Goal: Information Seeking & Learning: Understand process/instructions

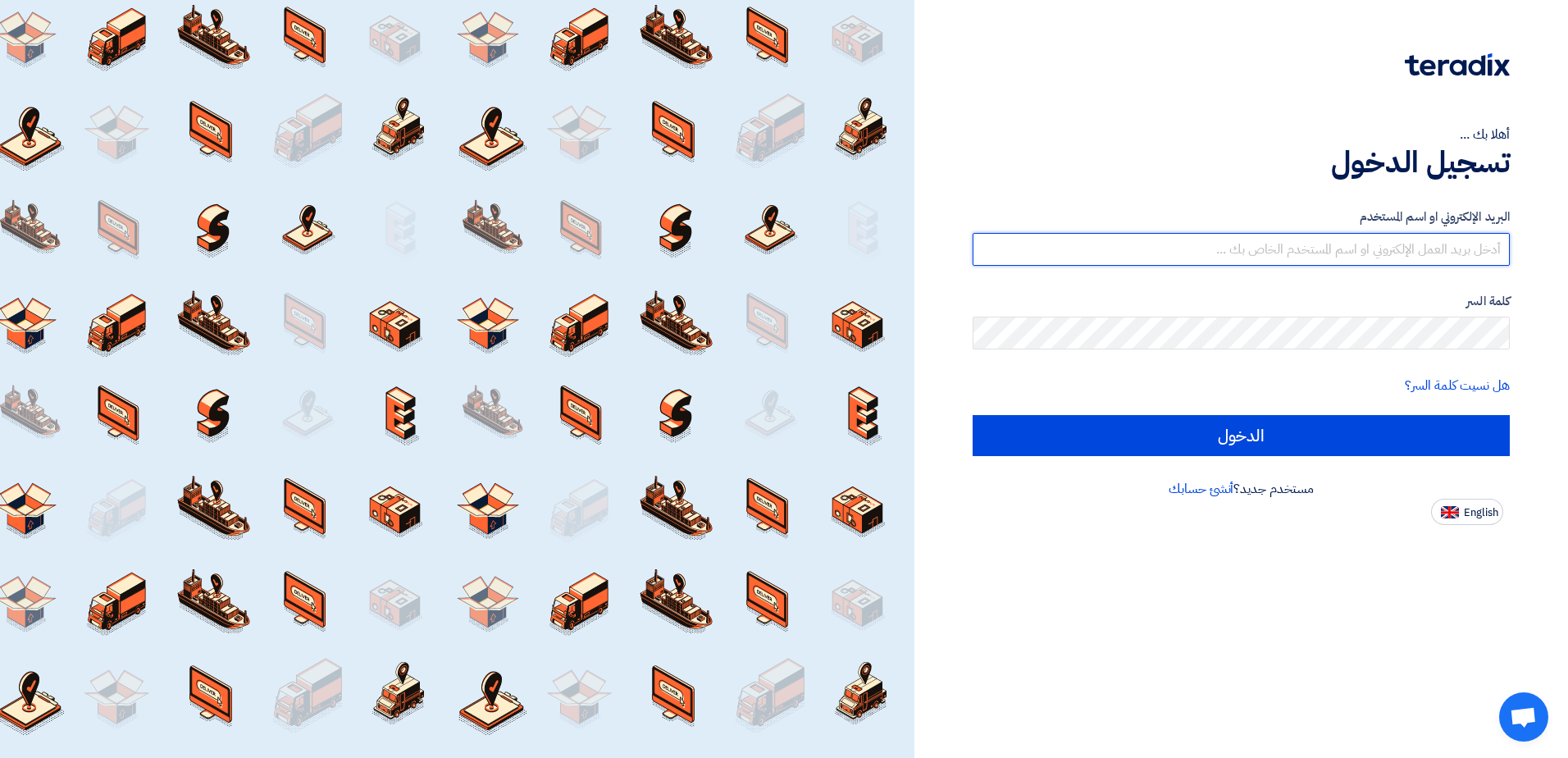
type input "[EMAIL_ADDRESS][DOMAIN_NAME]"
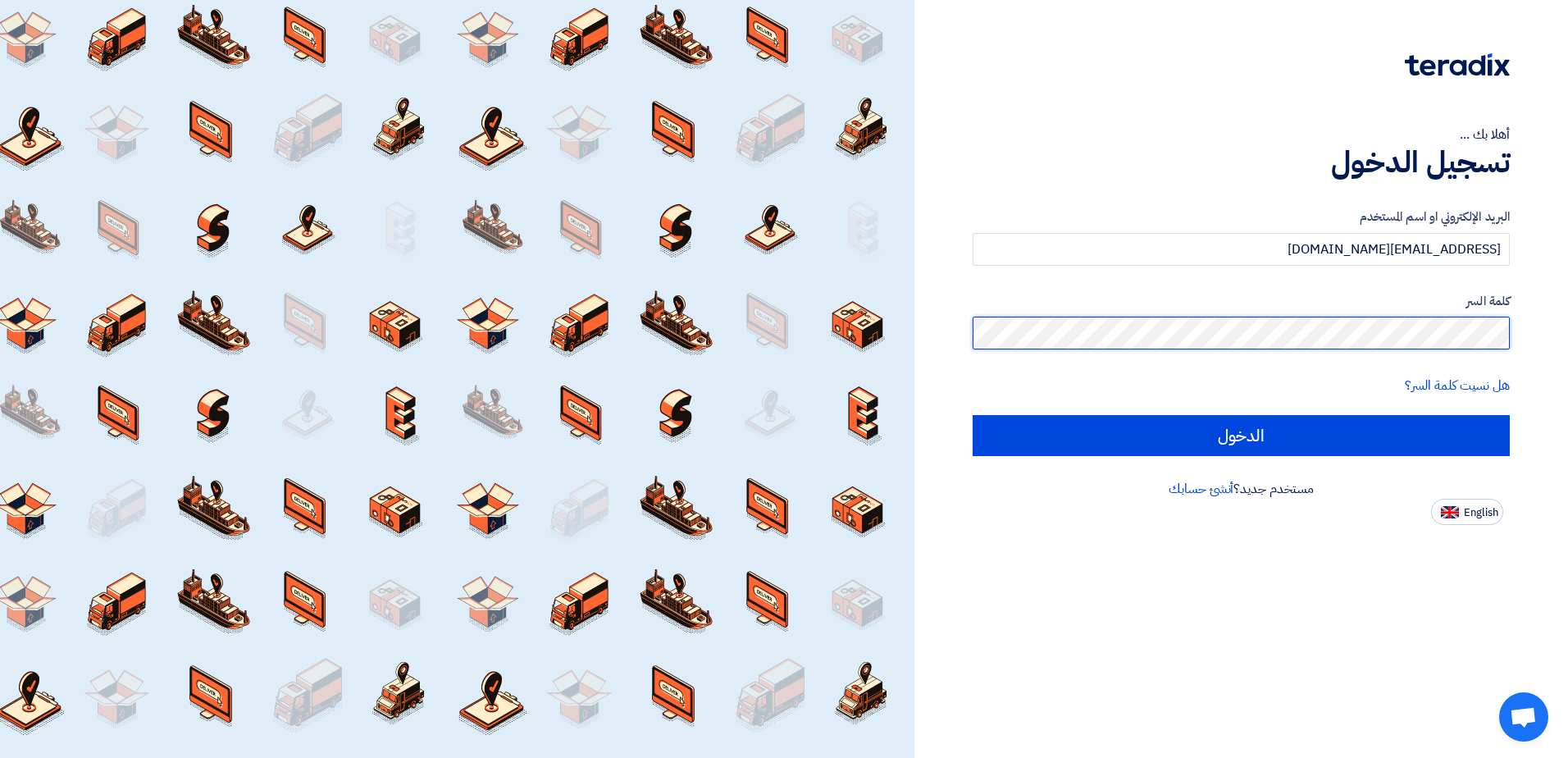
click at [973, 415] on input "الدخول" at bounding box center [1241, 435] width 538 height 41
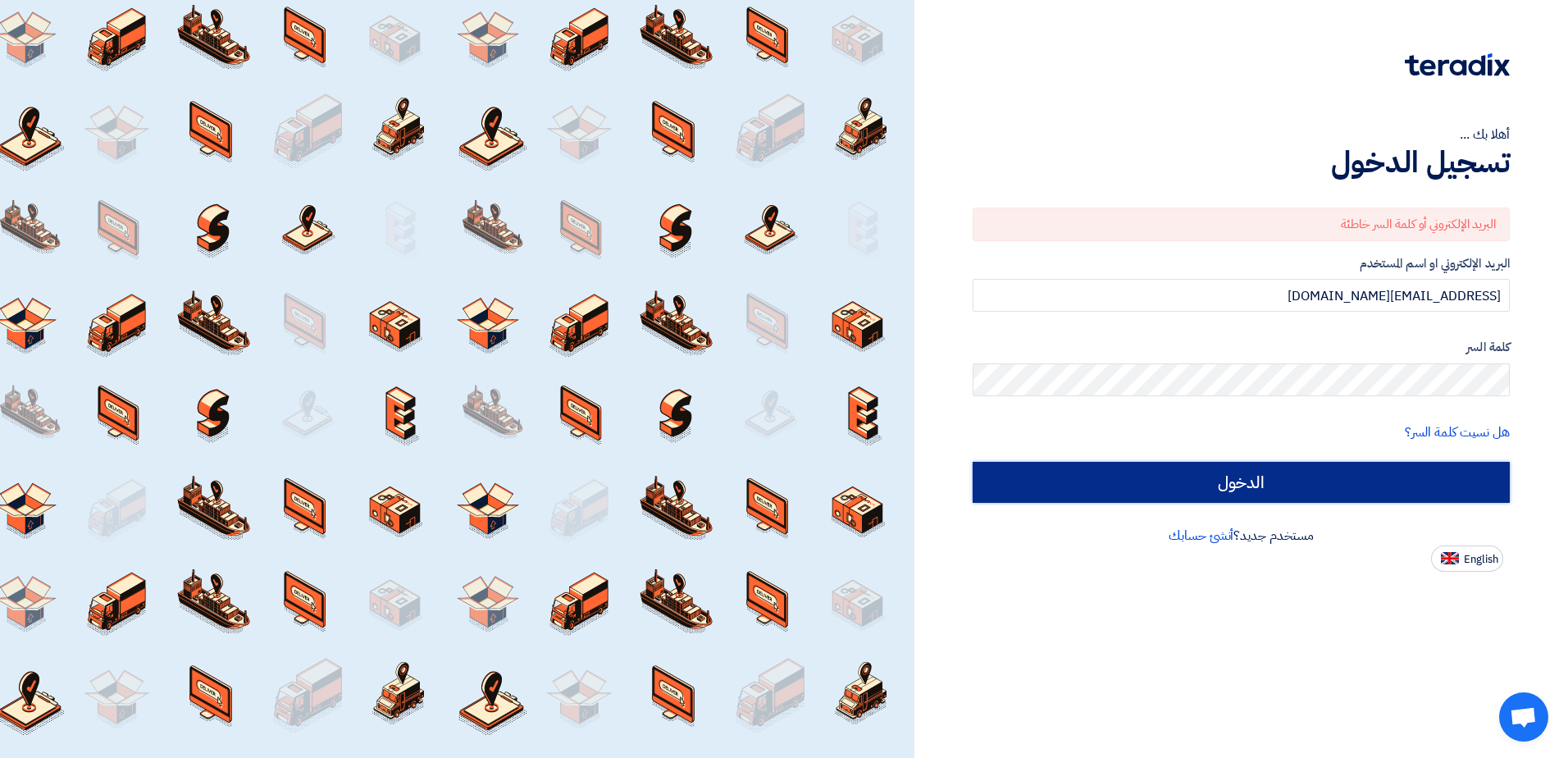
click at [1078, 478] on input "الدخول" at bounding box center [1241, 482] width 538 height 41
click at [1260, 487] on input "الدخول" at bounding box center [1241, 482] width 538 height 41
click at [1240, 489] on input "الدخول" at bounding box center [1241, 482] width 538 height 41
click at [1240, 485] on input "الدخول" at bounding box center [1241, 482] width 538 height 41
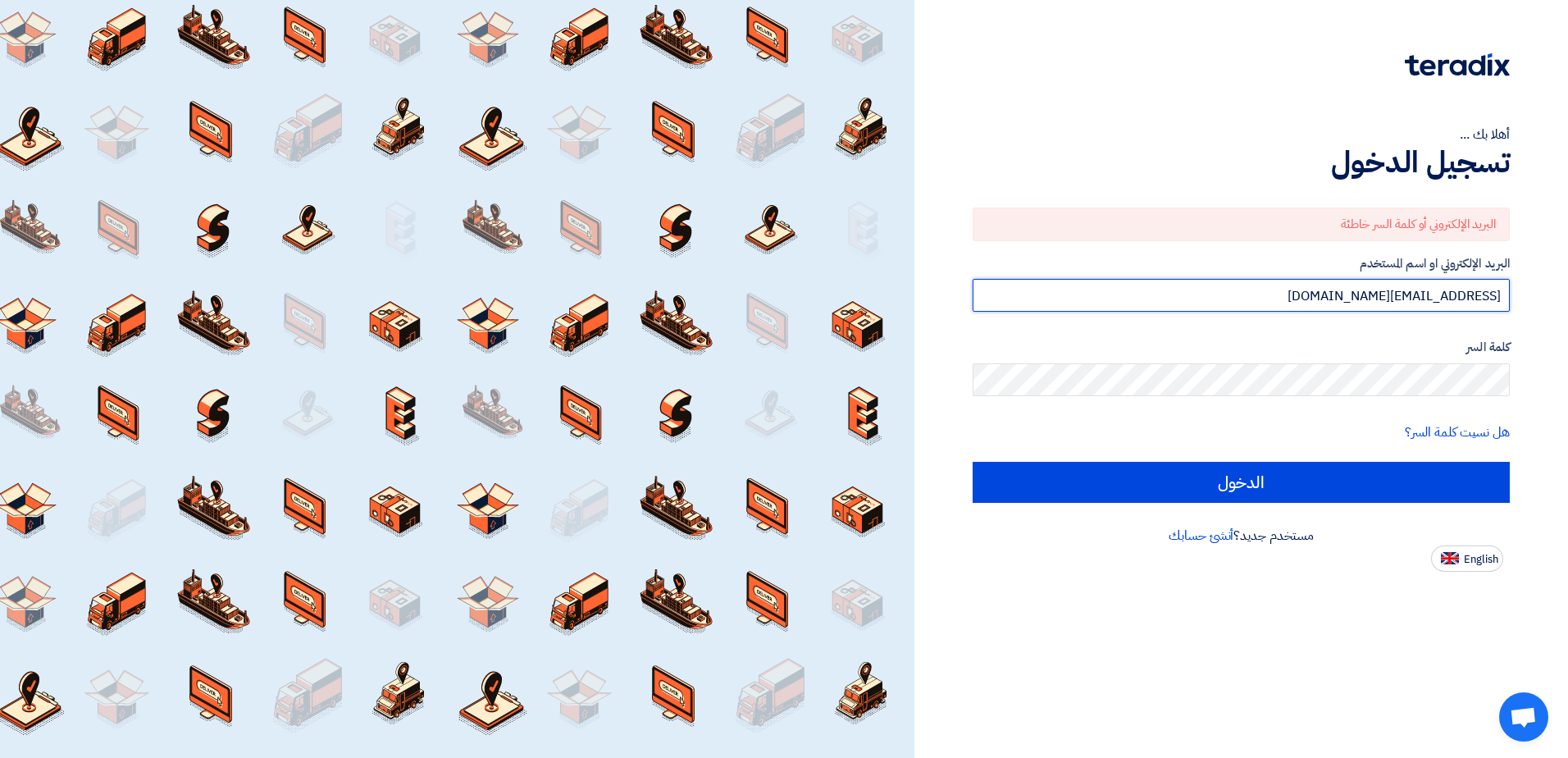
click at [1357, 295] on input "[EMAIL_ADDRESS][DOMAIN_NAME]" at bounding box center [1241, 295] width 538 height 33
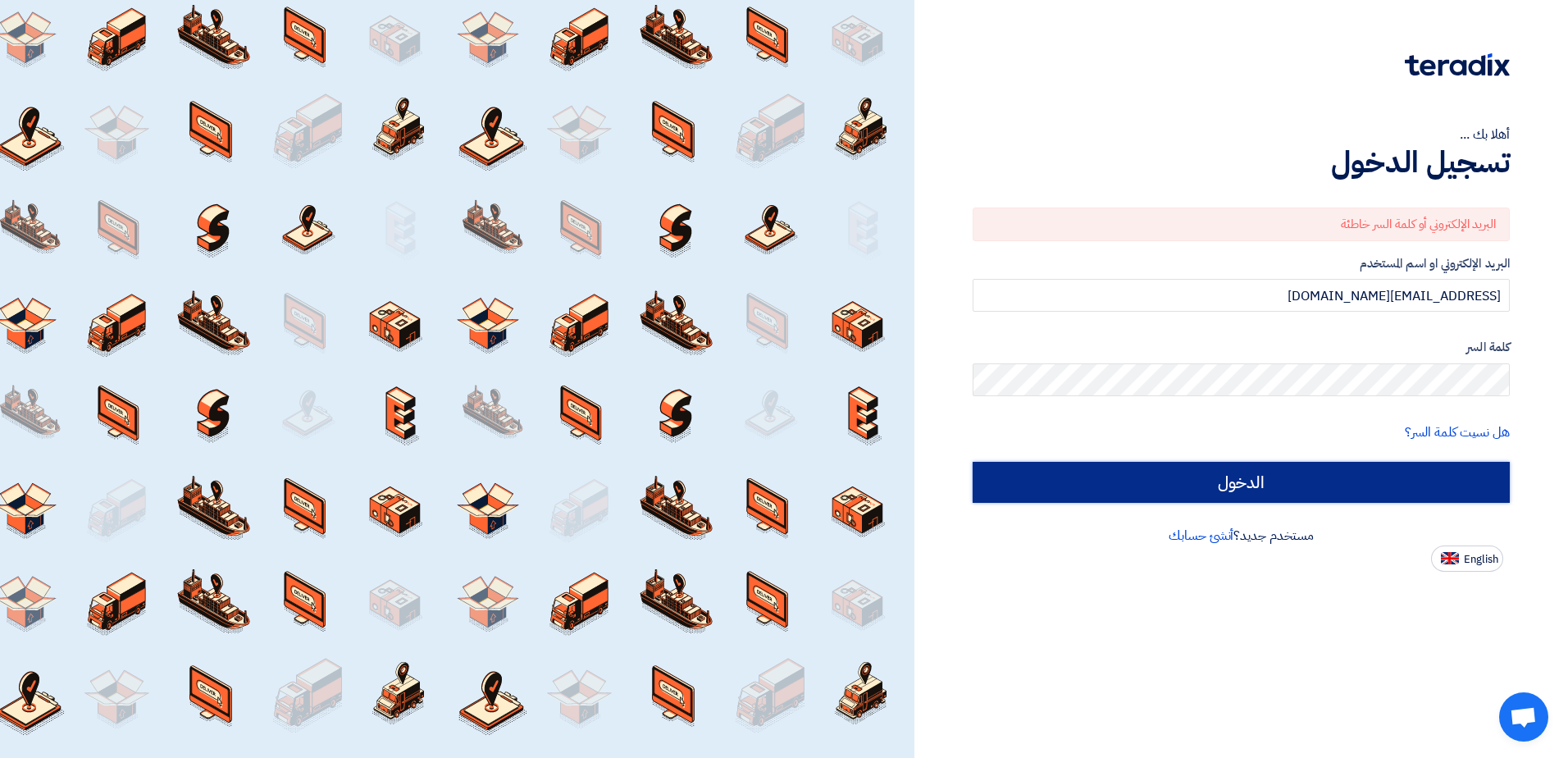
click at [1284, 488] on input "الدخول" at bounding box center [1241, 482] width 538 height 41
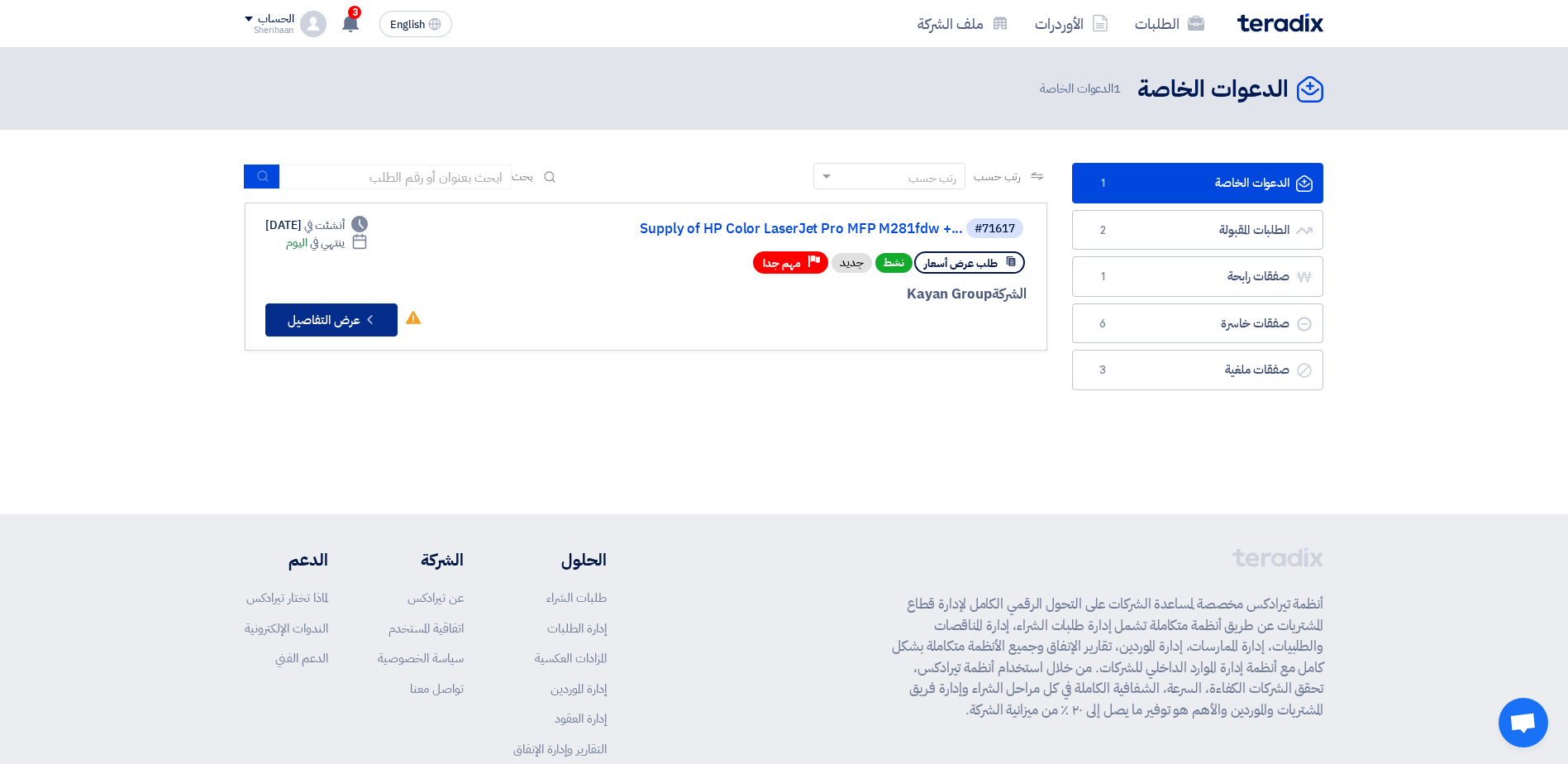
click at [344, 326] on button "Check details عرض التفاصيل" at bounding box center [332, 320] width 132 height 33
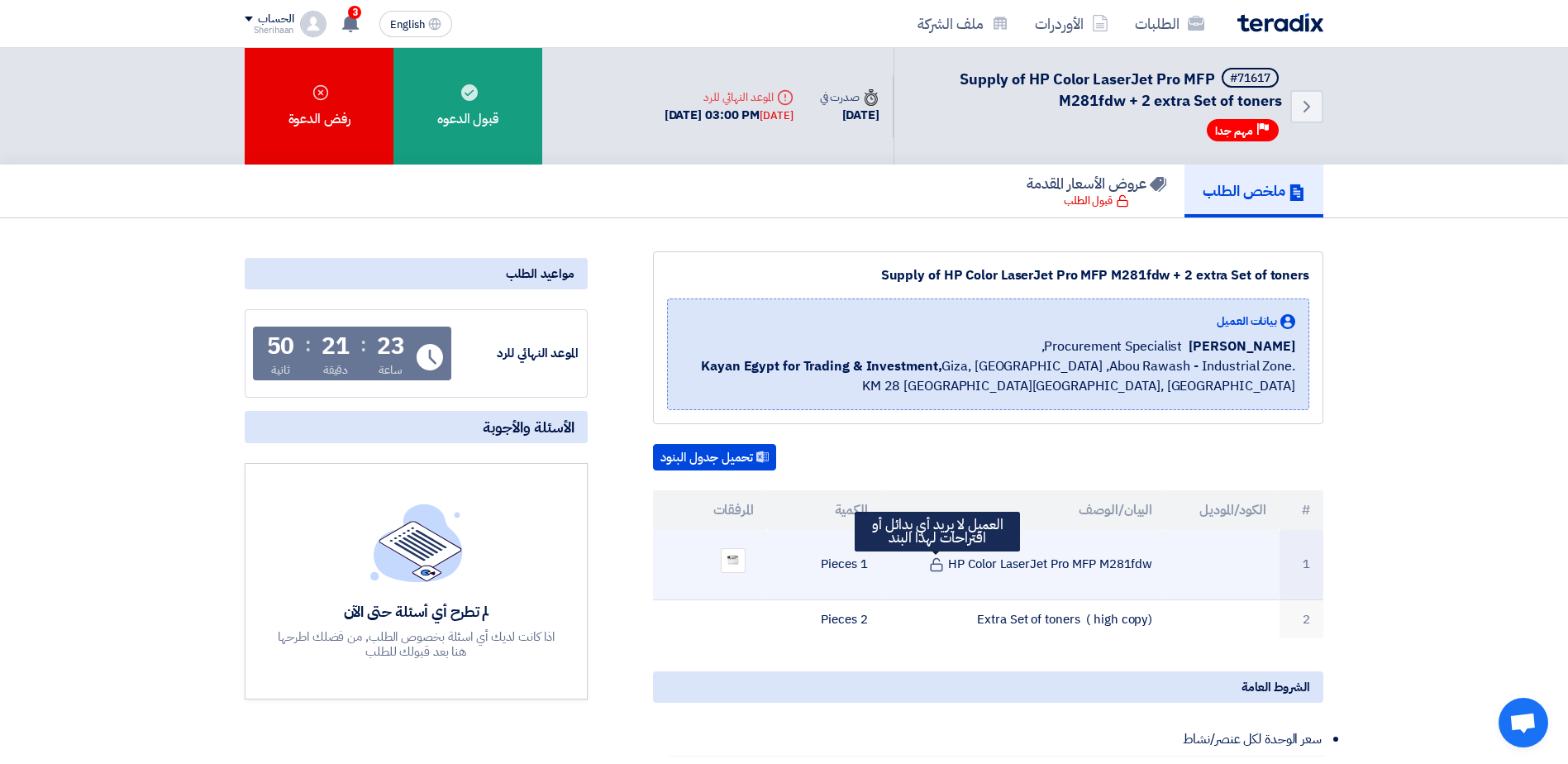
drag, startPoint x: 1160, startPoint y: 561, endPoint x: 944, endPoint y: 558, distance: 216.0
click at [944, 558] on td "HP Color LaserJet Pro MFP M281fdw العميل لا يريد أي بدائل أو اقتراحات لهذا البند" at bounding box center [1024, 564] width 286 height 70
drag, startPoint x: 944, startPoint y: 558, endPoint x: 1021, endPoint y: 562, distance: 77.1
copy td "HP Color LaserJet Pro MFP M281fdw"
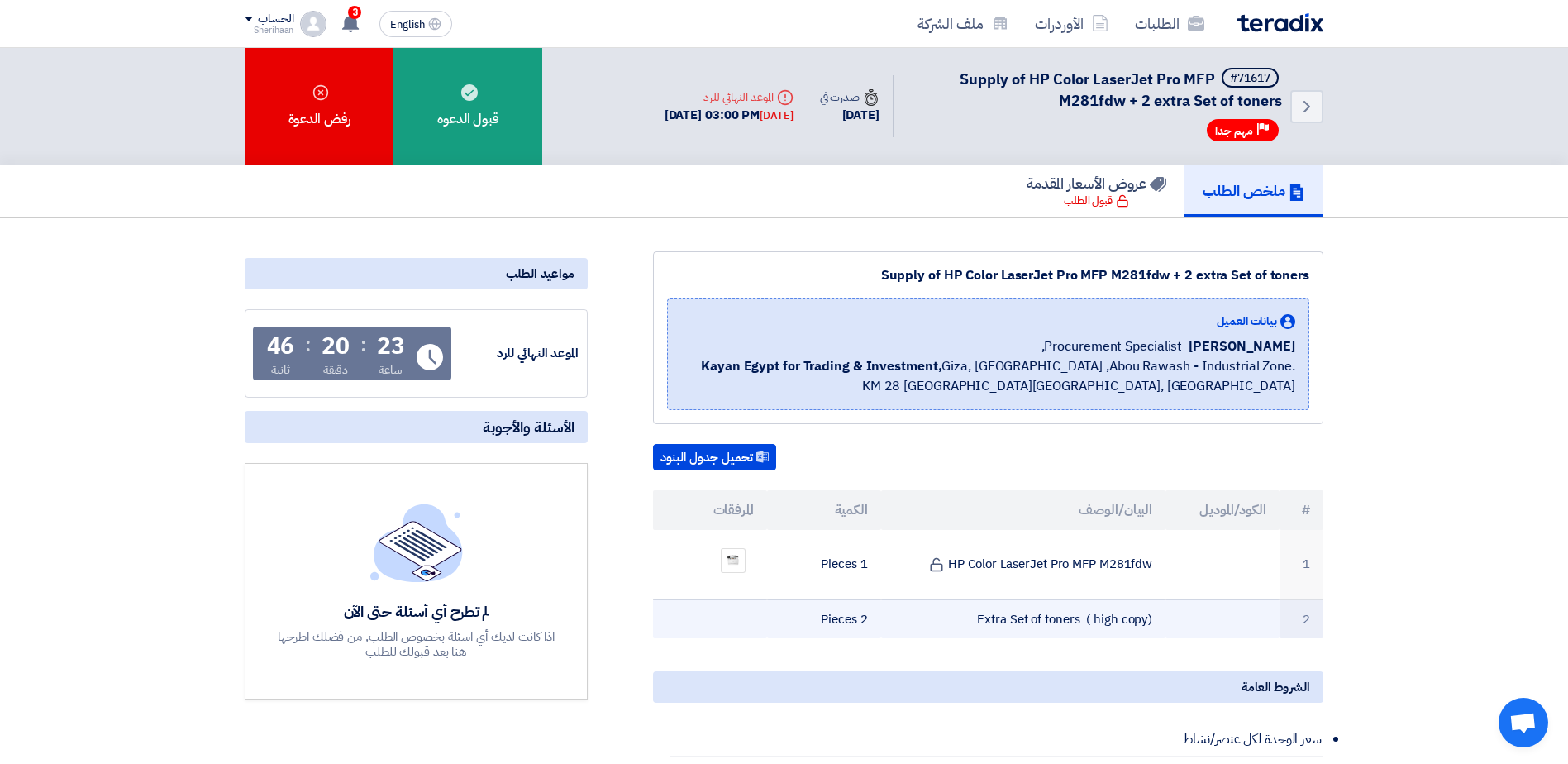
drag, startPoint x: 1183, startPoint y: 614, endPoint x: 1147, endPoint y: 620, distance: 36.5
click at [1147, 620] on tr "2 Extra Set of toners ( high copy) 2 Pieces" at bounding box center [987, 618] width 671 height 39
drag, startPoint x: 1147, startPoint y: 620, endPoint x: 1112, endPoint y: 614, distance: 35.5
copy tr "Extra Set of toners ( high copy"
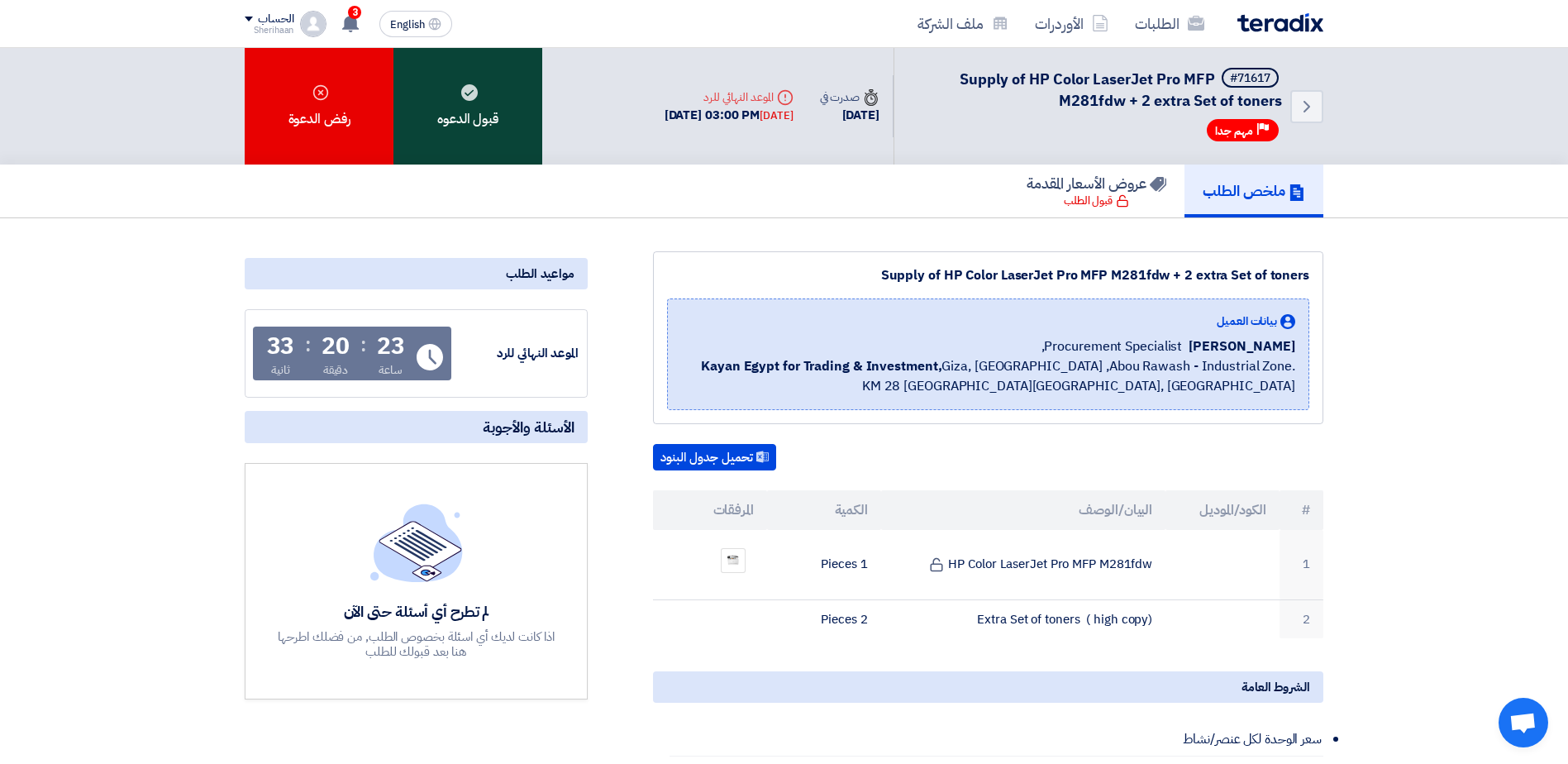
click at [467, 100] on use at bounding box center [469, 92] width 16 height 16
